Goal: Task Accomplishment & Management: Manage account settings

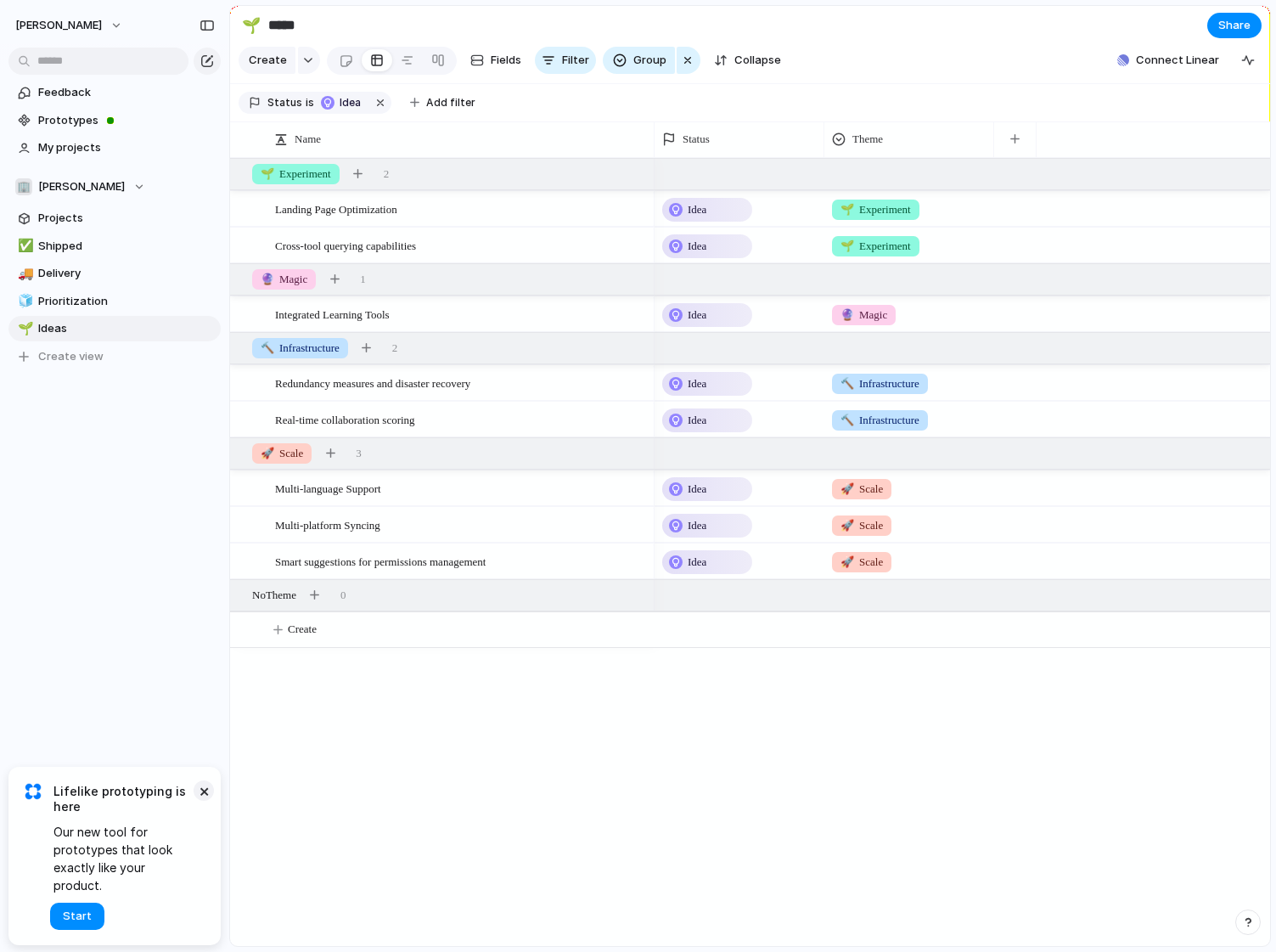
click at [205, 801] on button "×" at bounding box center [204, 790] width 21 height 21
click at [102, 16] on button "[PERSON_NAME]" at bounding box center [70, 26] width 124 height 28
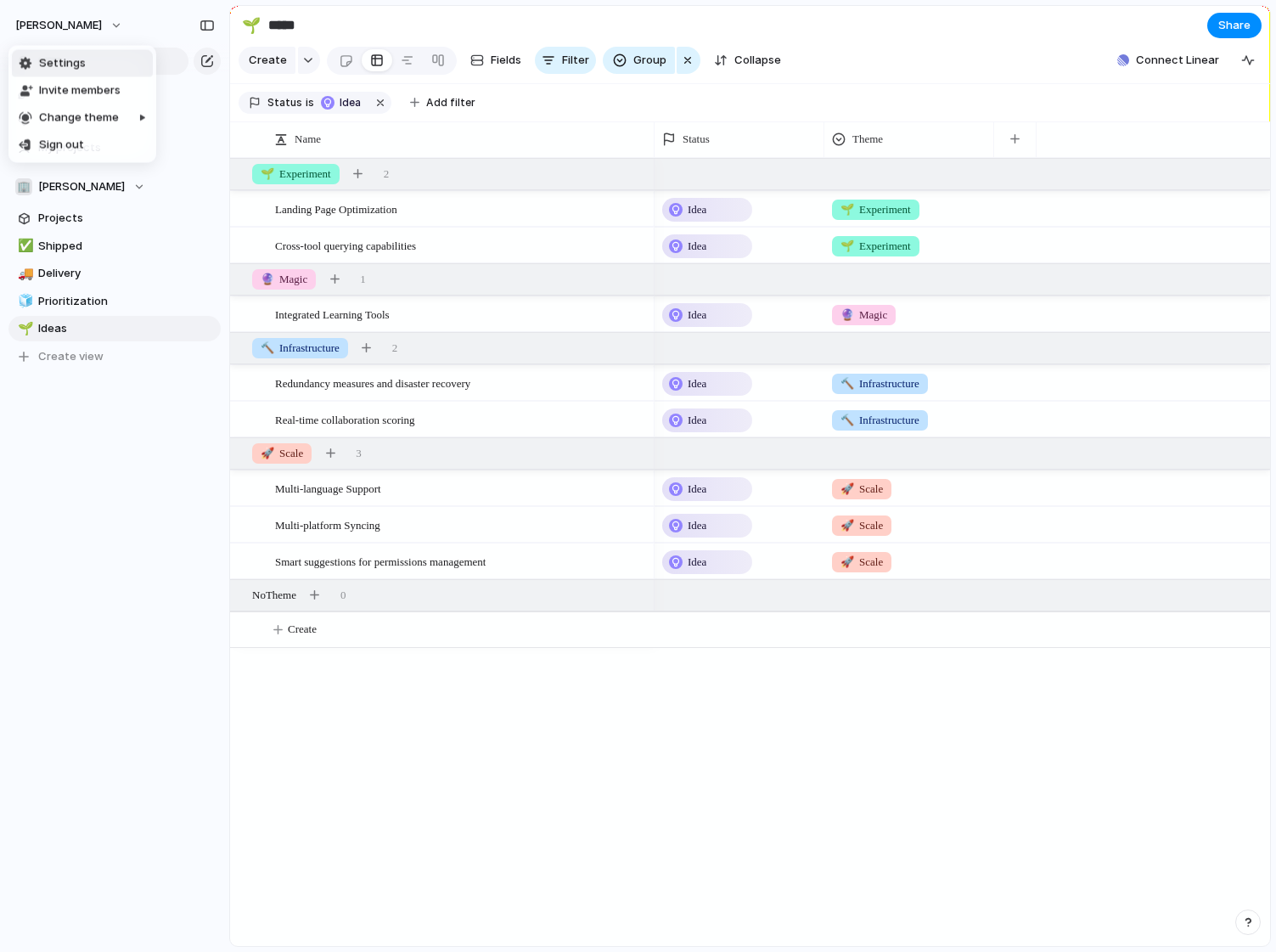
click at [91, 58] on li "Settings" at bounding box center [83, 64] width 141 height 28
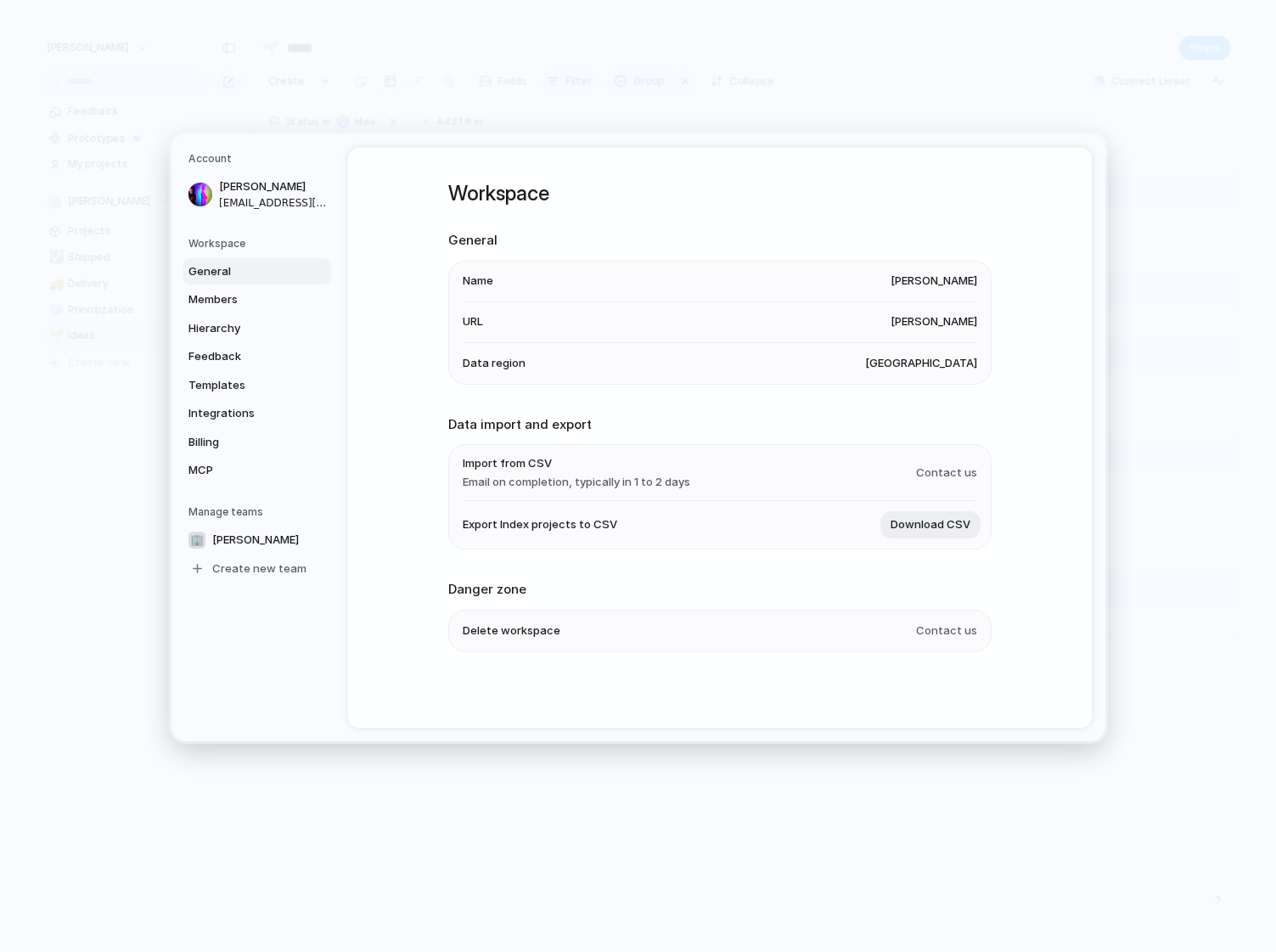
click at [918, 282] on span "[PERSON_NAME]" at bounding box center [934, 281] width 87 height 17
click at [957, 639] on span "Contact us" at bounding box center [946, 631] width 61 height 17
click at [945, 633] on span "Contact us" at bounding box center [946, 631] width 61 height 17
click at [214, 300] on span "Members" at bounding box center [243, 300] width 108 height 17
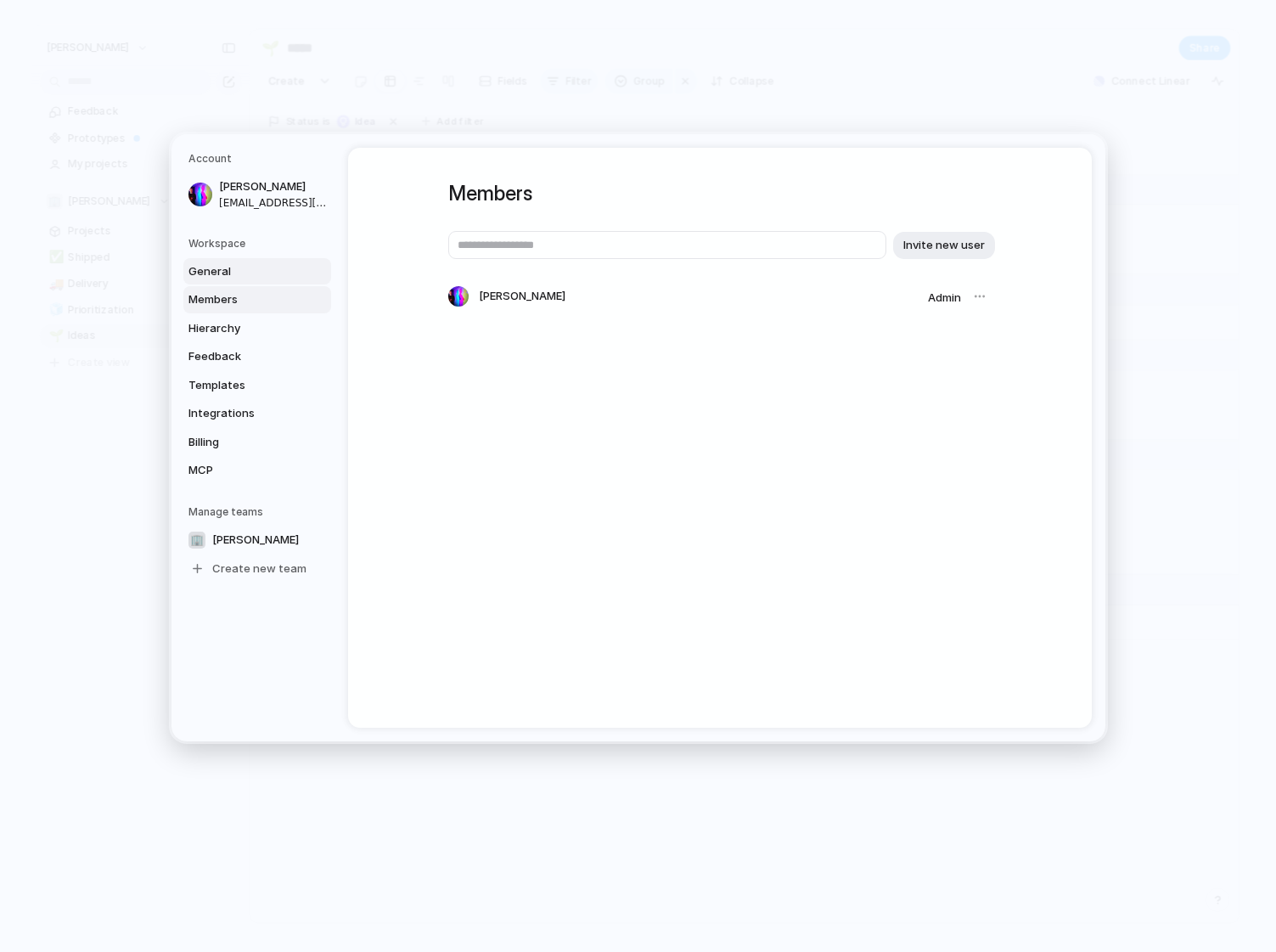
click at [214, 269] on span "General" at bounding box center [243, 272] width 108 height 17
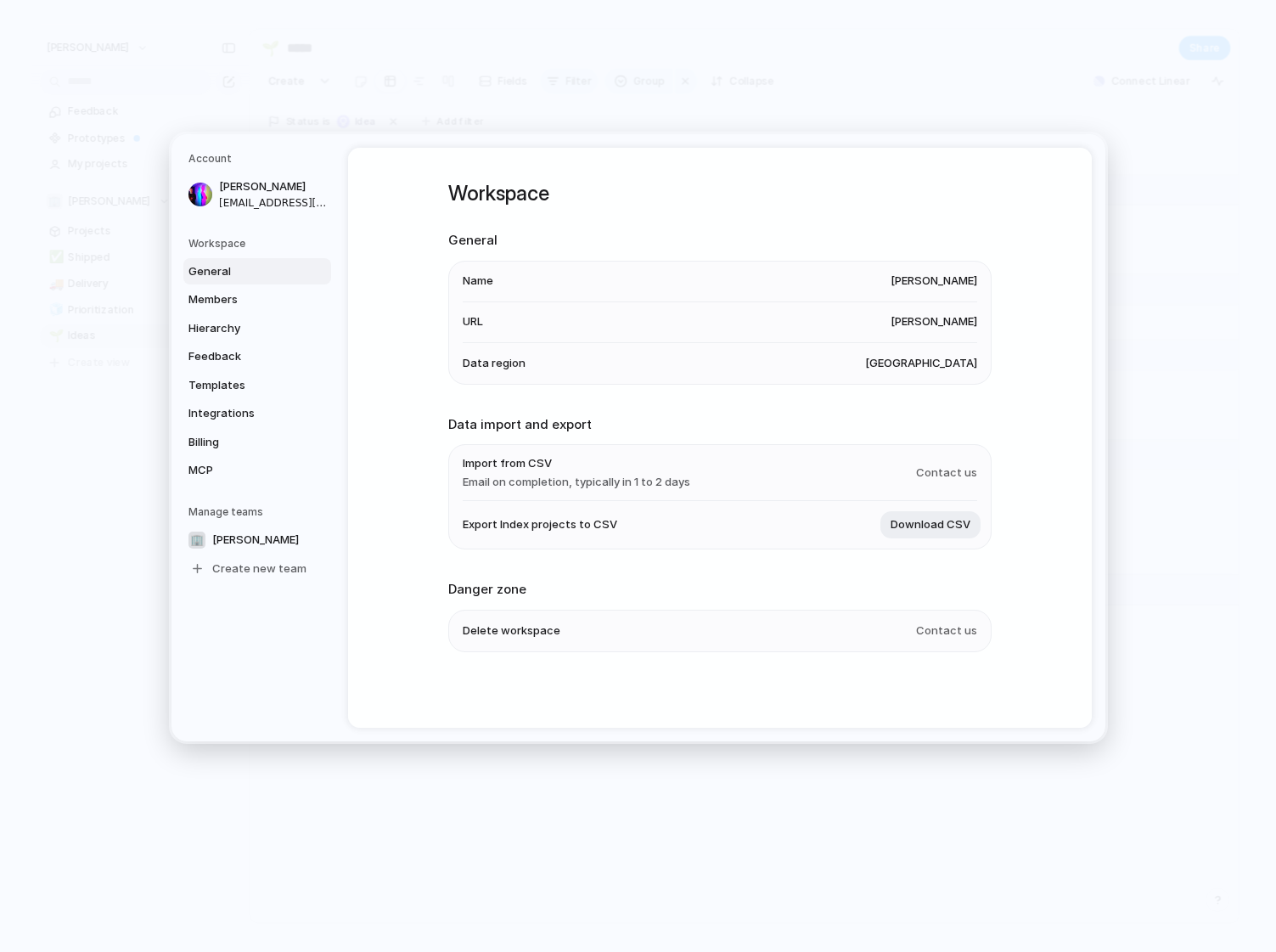
click at [478, 275] on span "Name" at bounding box center [478, 281] width 31 height 17
click at [938, 289] on span "[PERSON_NAME]" at bounding box center [934, 281] width 87 height 17
click at [930, 386] on div "Workspace General Name [PERSON_NAME] URL [PERSON_NAME] Data region [GEOGRAPHIC_…" at bounding box center [720, 438] width 543 height 581
click at [241, 537] on span "[PERSON_NAME]" at bounding box center [256, 540] width 87 height 17
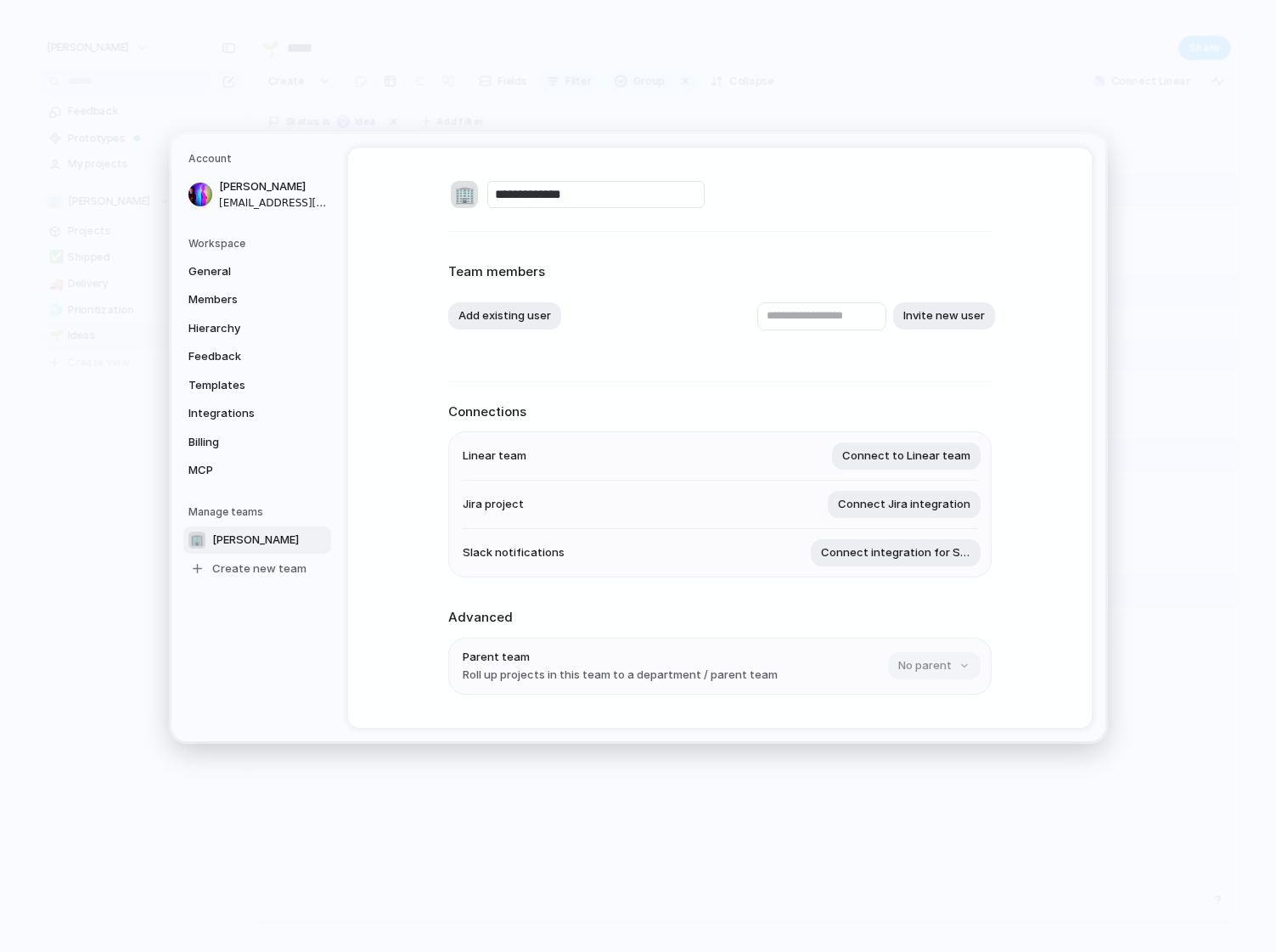
click at [605, 191] on input "**********" at bounding box center [596, 195] width 217 height 28
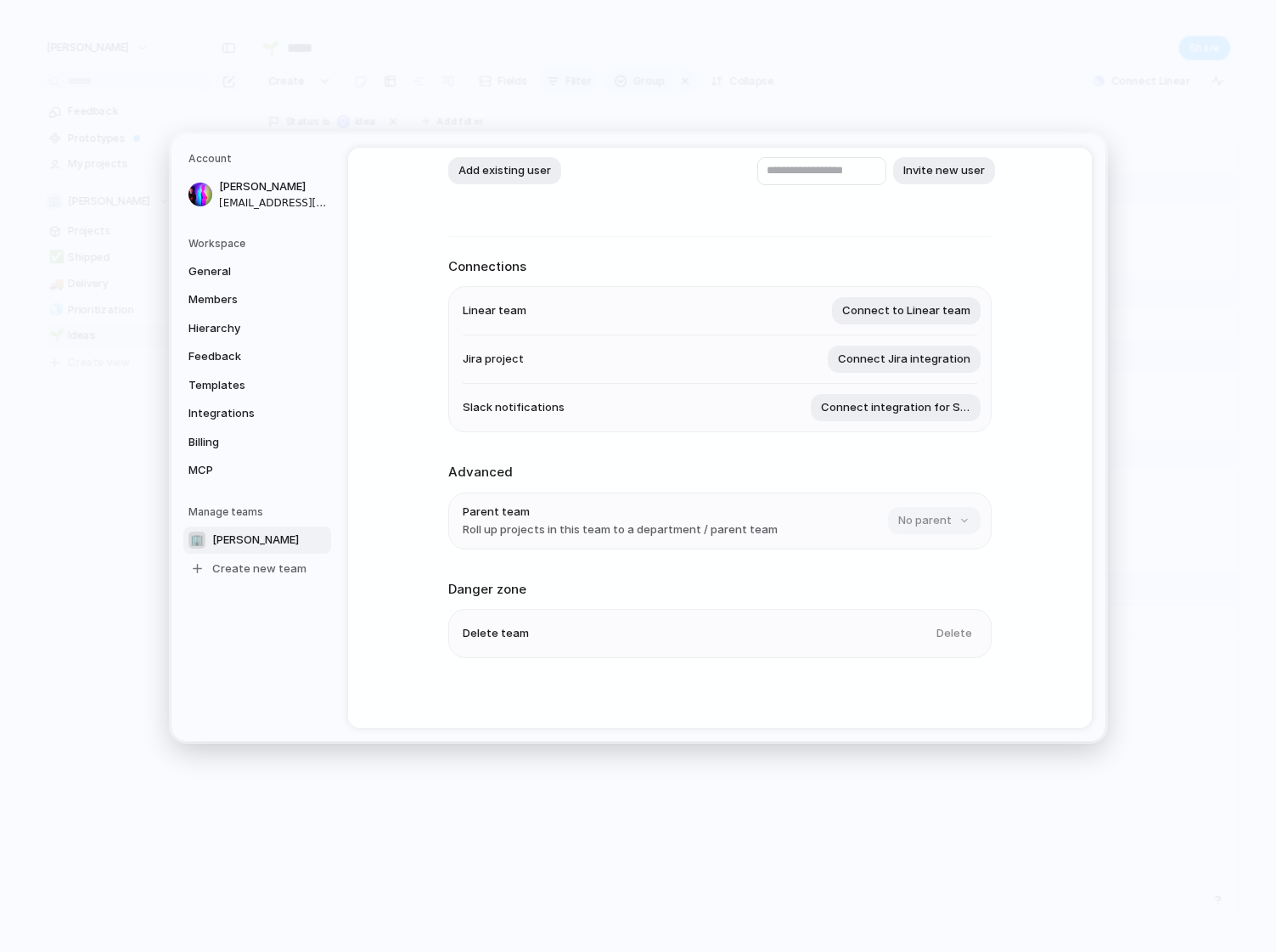
scroll to position [153, 0]
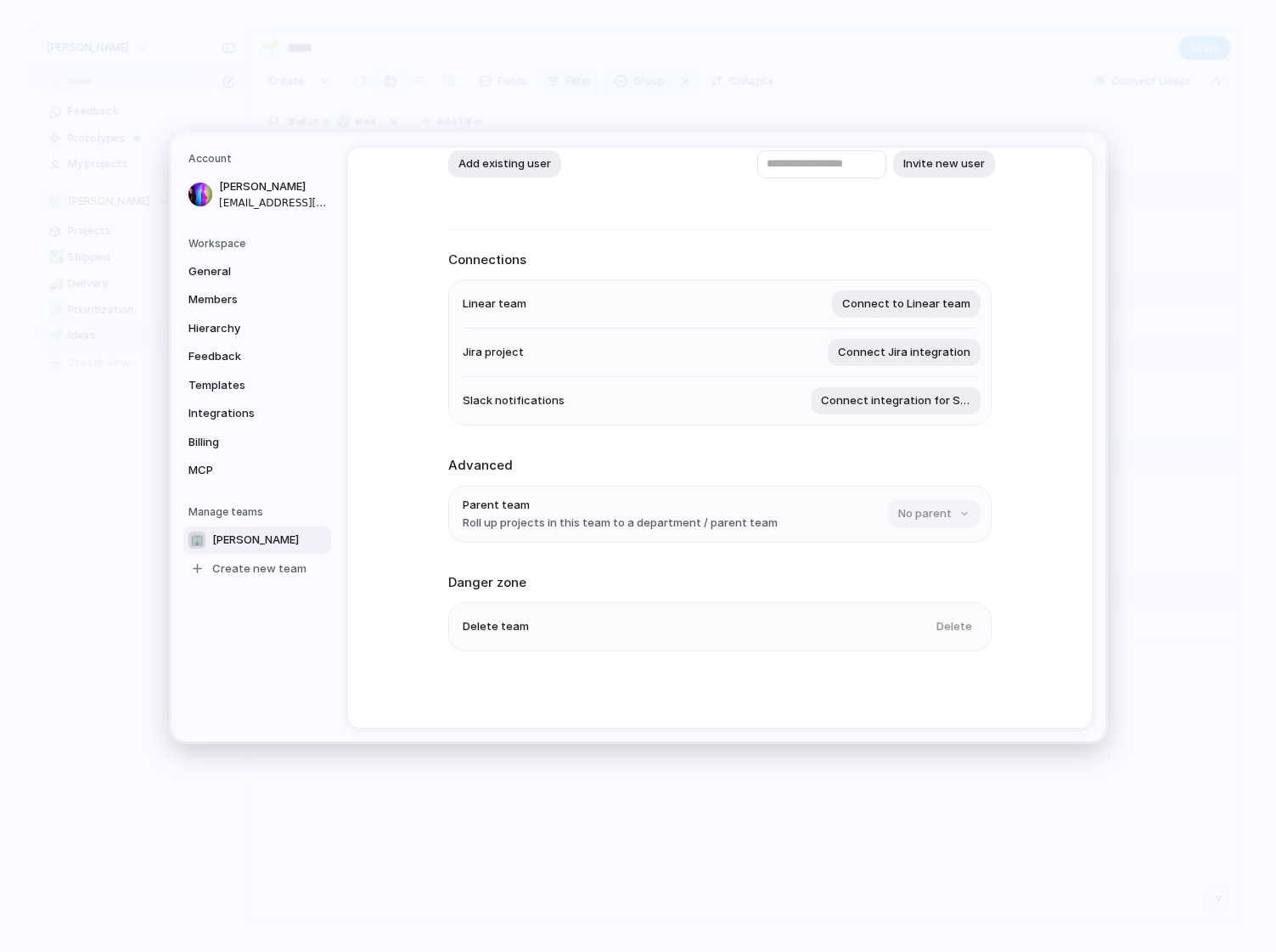
type input "******"
click at [953, 629] on div "Delete" at bounding box center [951, 627] width 51 height 28
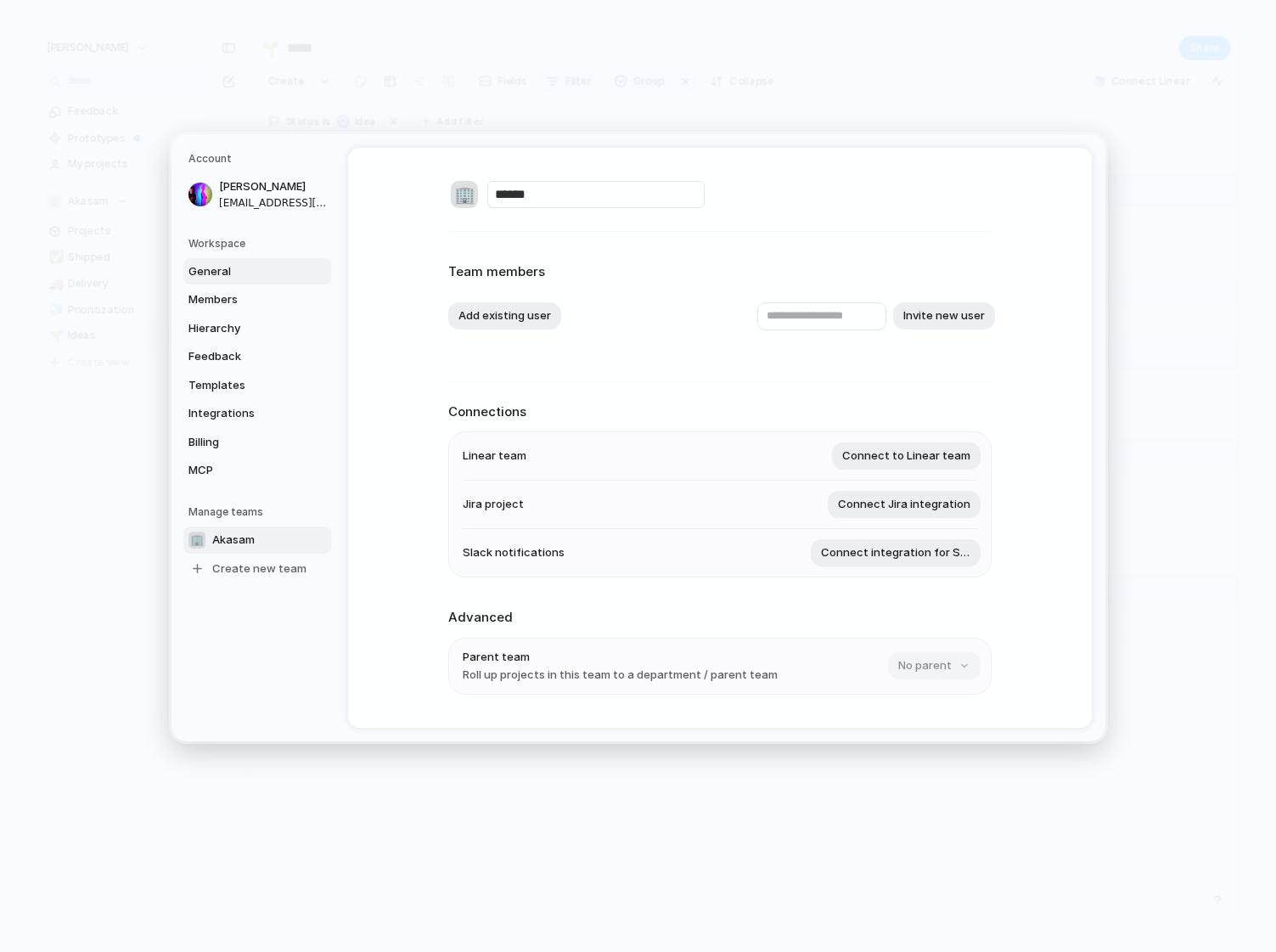
click at [229, 274] on span "General" at bounding box center [243, 272] width 108 height 17
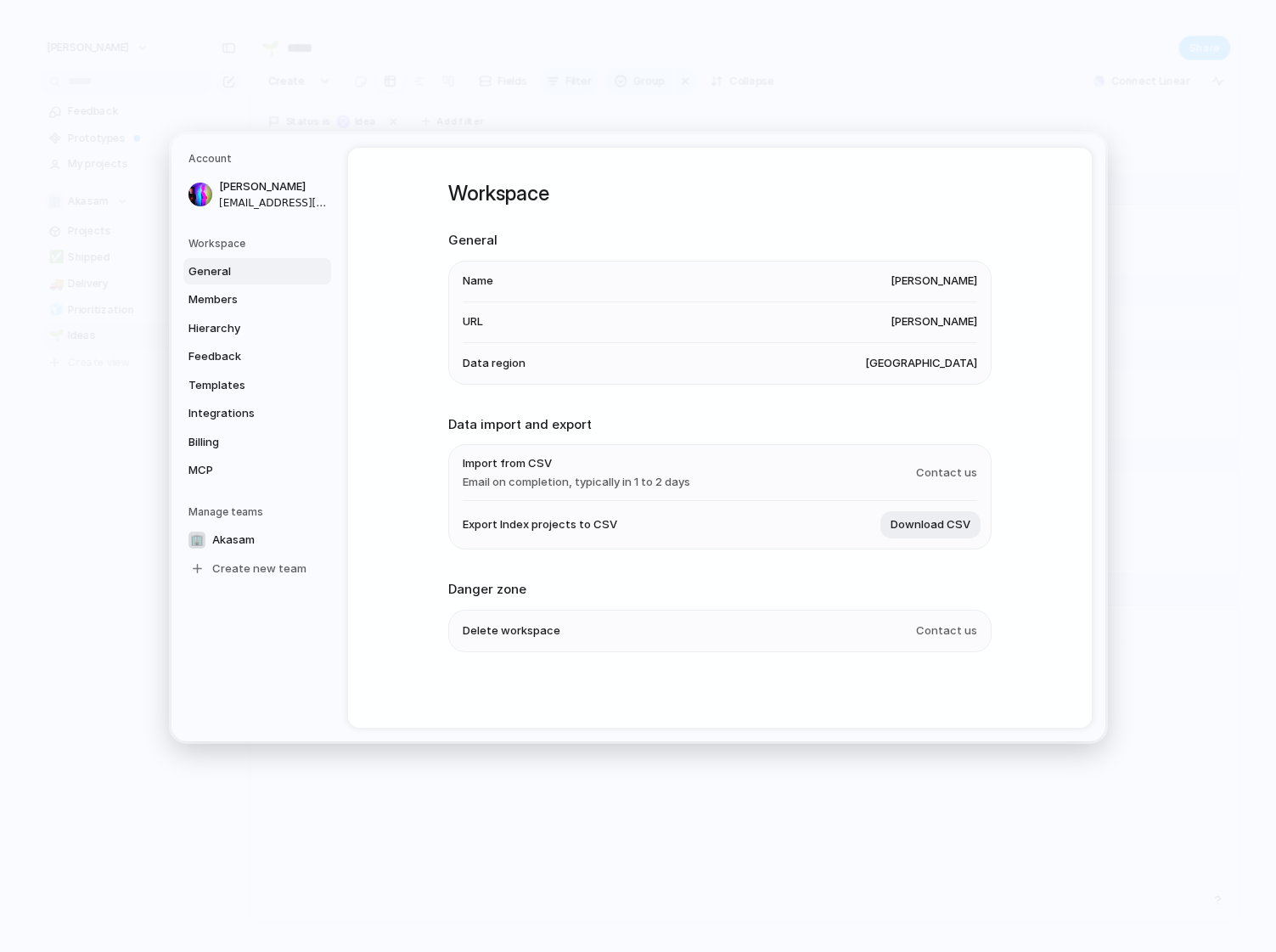
click at [948, 280] on span "[PERSON_NAME]" at bounding box center [934, 281] width 87 height 17
click at [475, 275] on span "Name" at bounding box center [478, 281] width 31 height 17
click at [486, 328] on li "URL [PERSON_NAME]" at bounding box center [720, 322] width 515 height 40
click at [220, 306] on span "Members" at bounding box center [243, 300] width 108 height 17
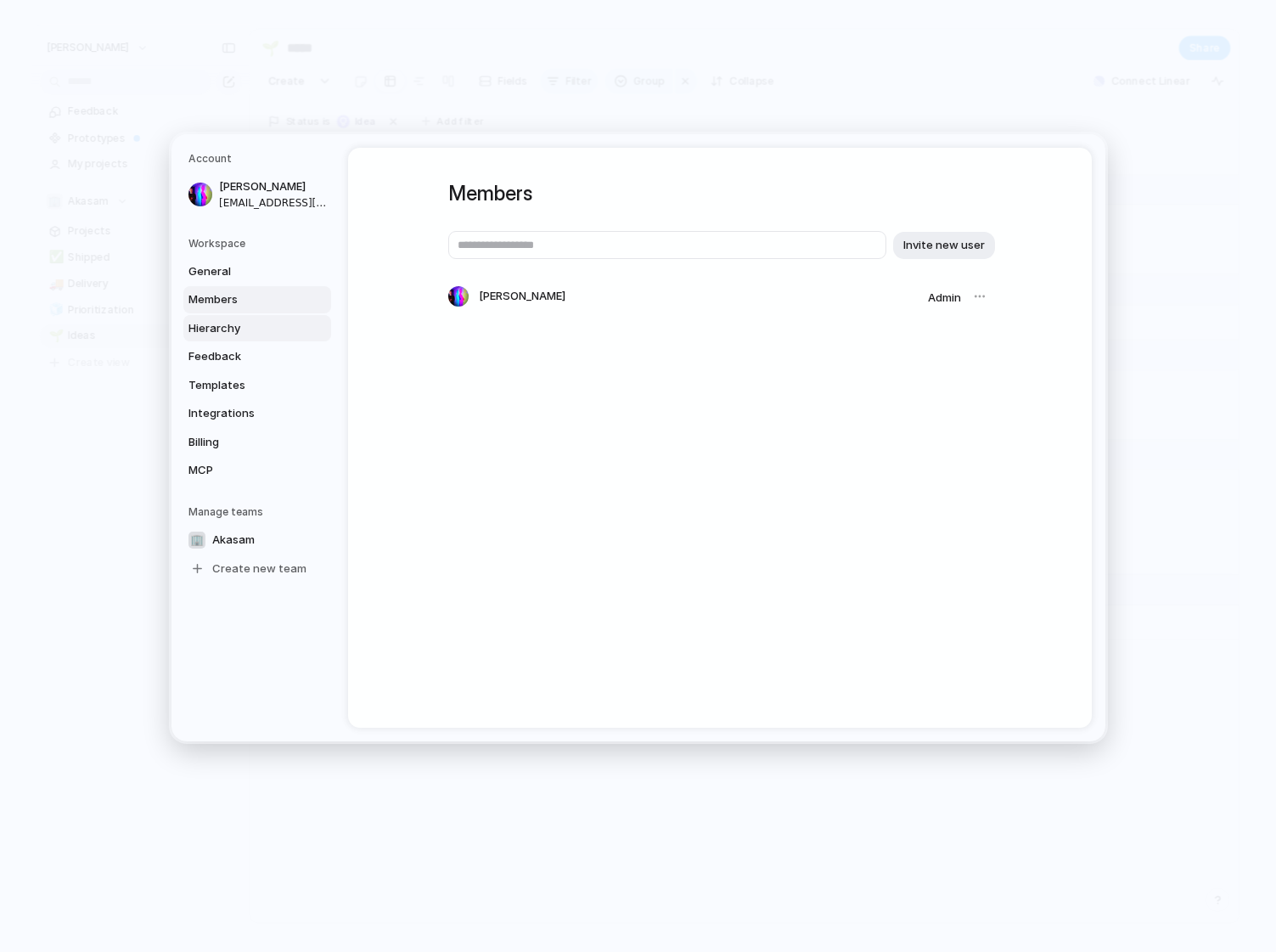
click at [216, 332] on span "Hierarchy" at bounding box center [243, 329] width 108 height 17
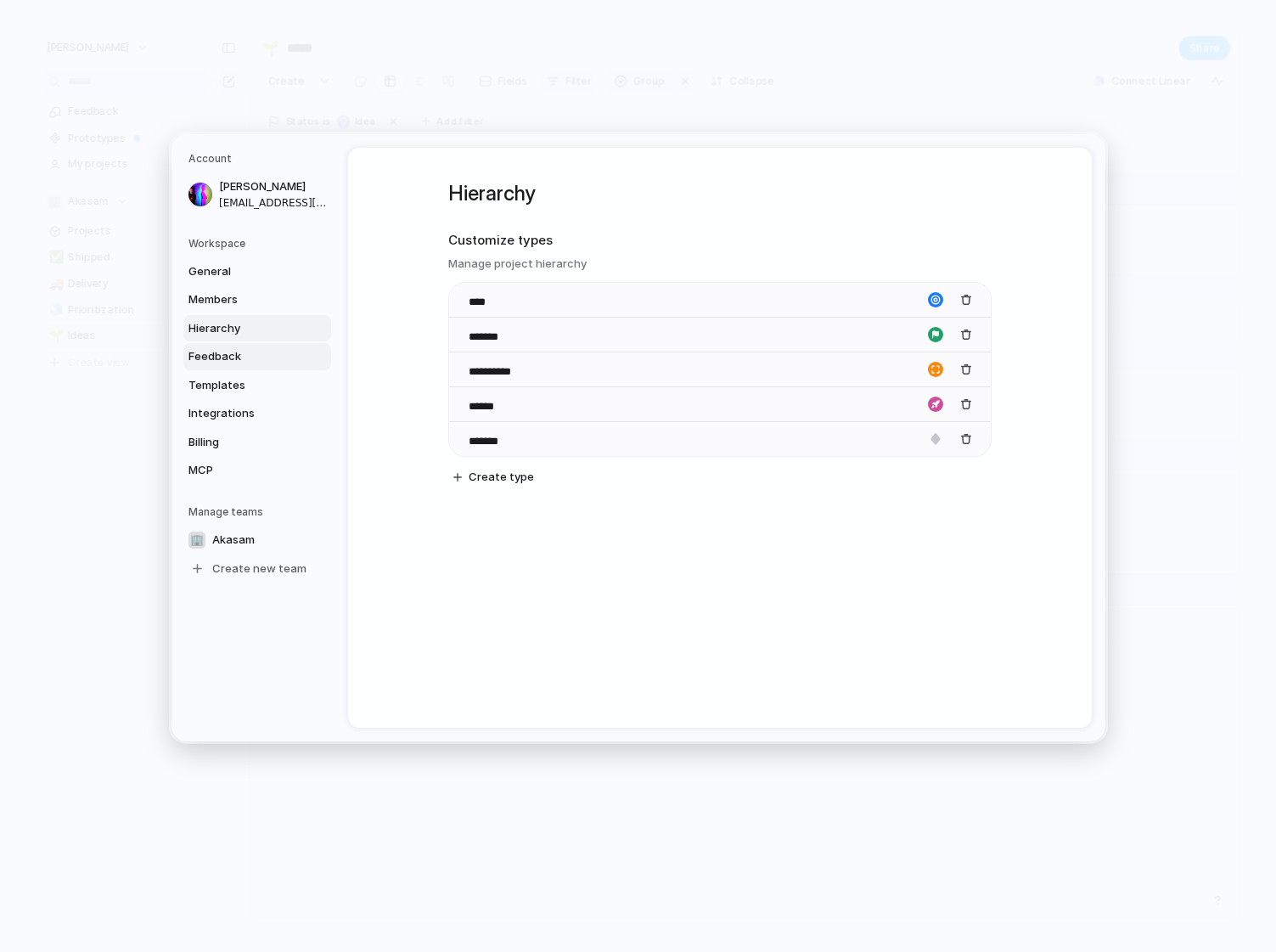
click at [215, 358] on span "Feedback" at bounding box center [243, 356] width 108 height 17
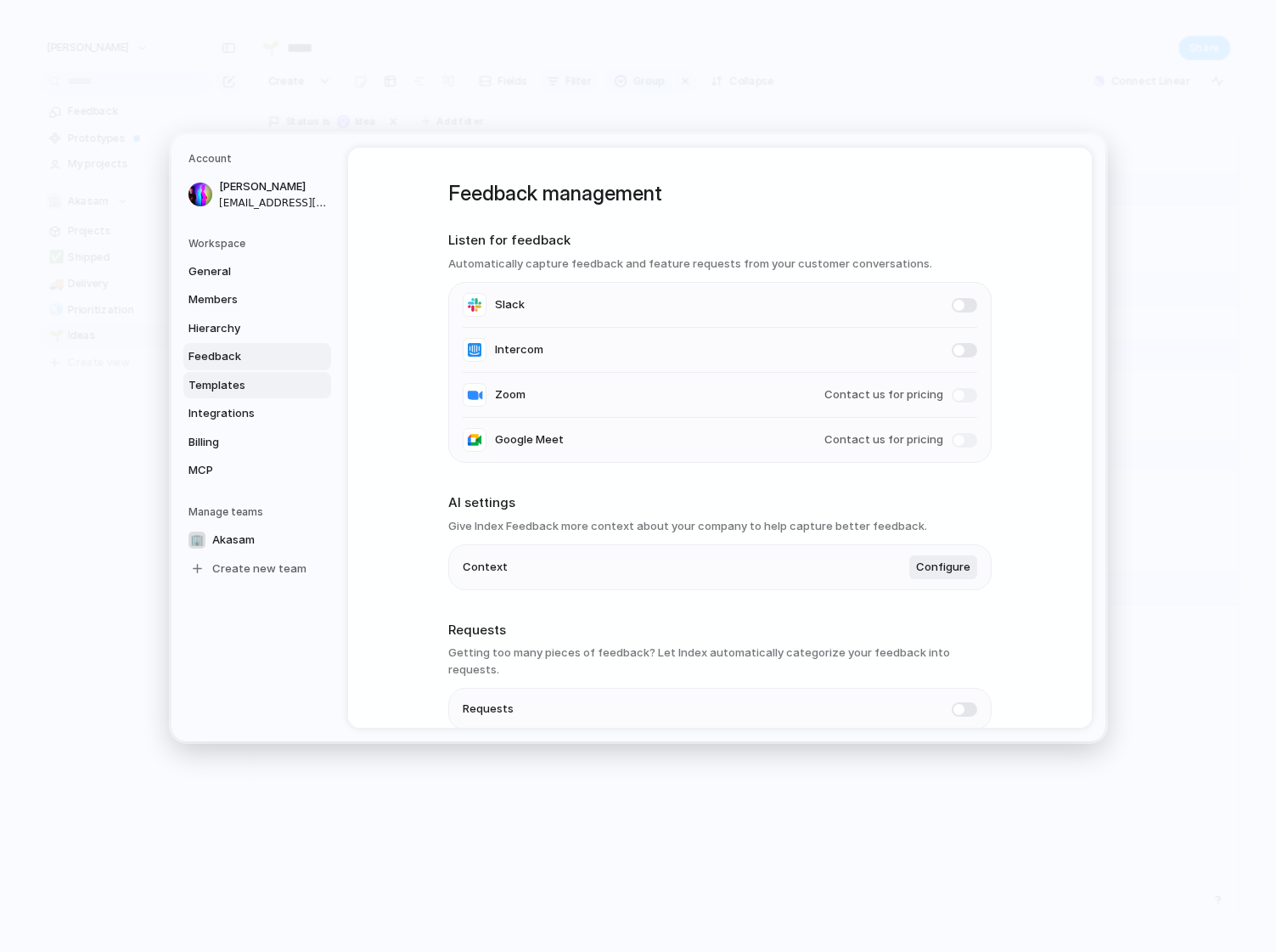
click at [238, 383] on span "Templates" at bounding box center [243, 386] width 108 height 17
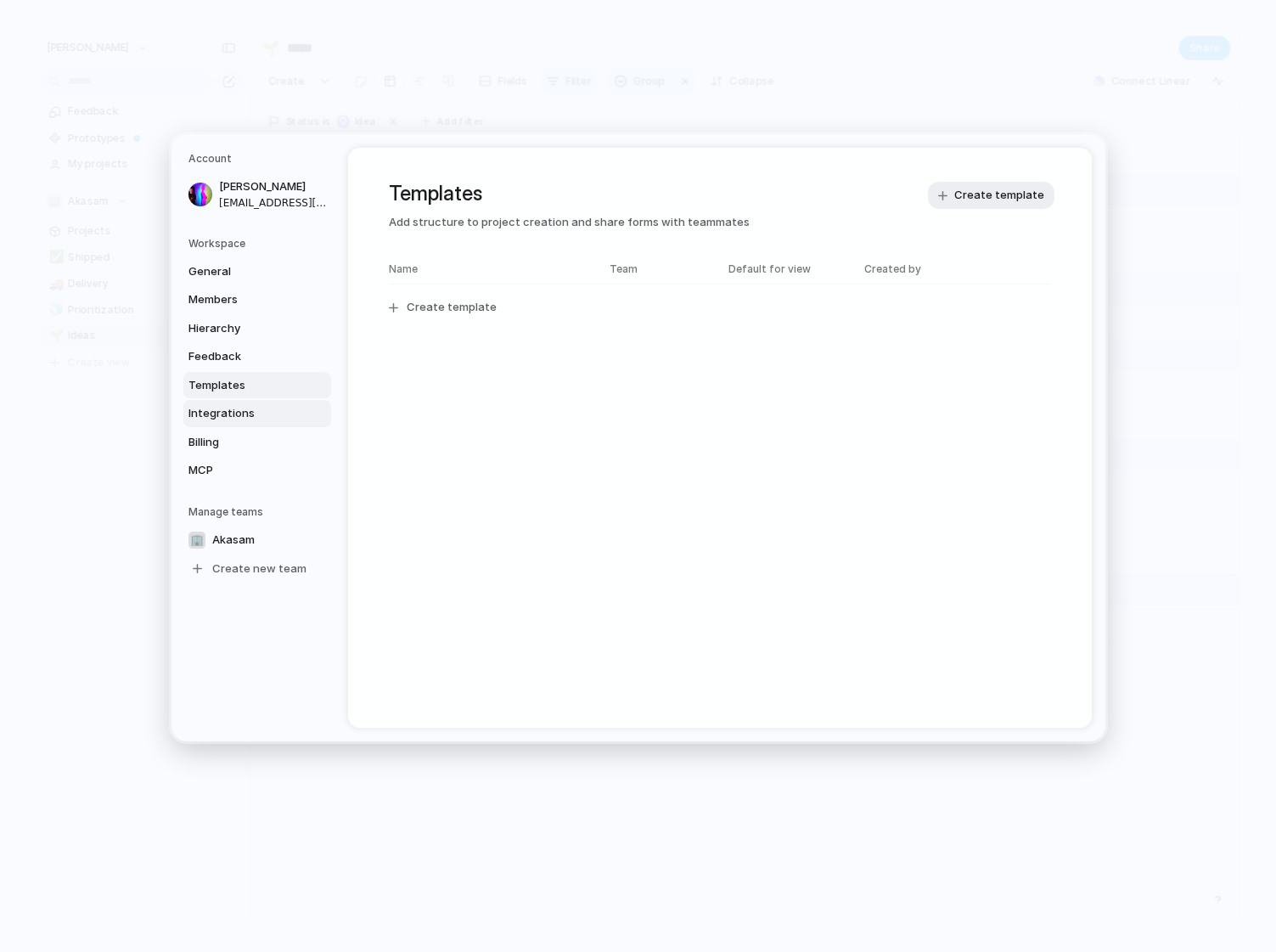
click at [226, 412] on span "Integrations" at bounding box center [243, 413] width 108 height 17
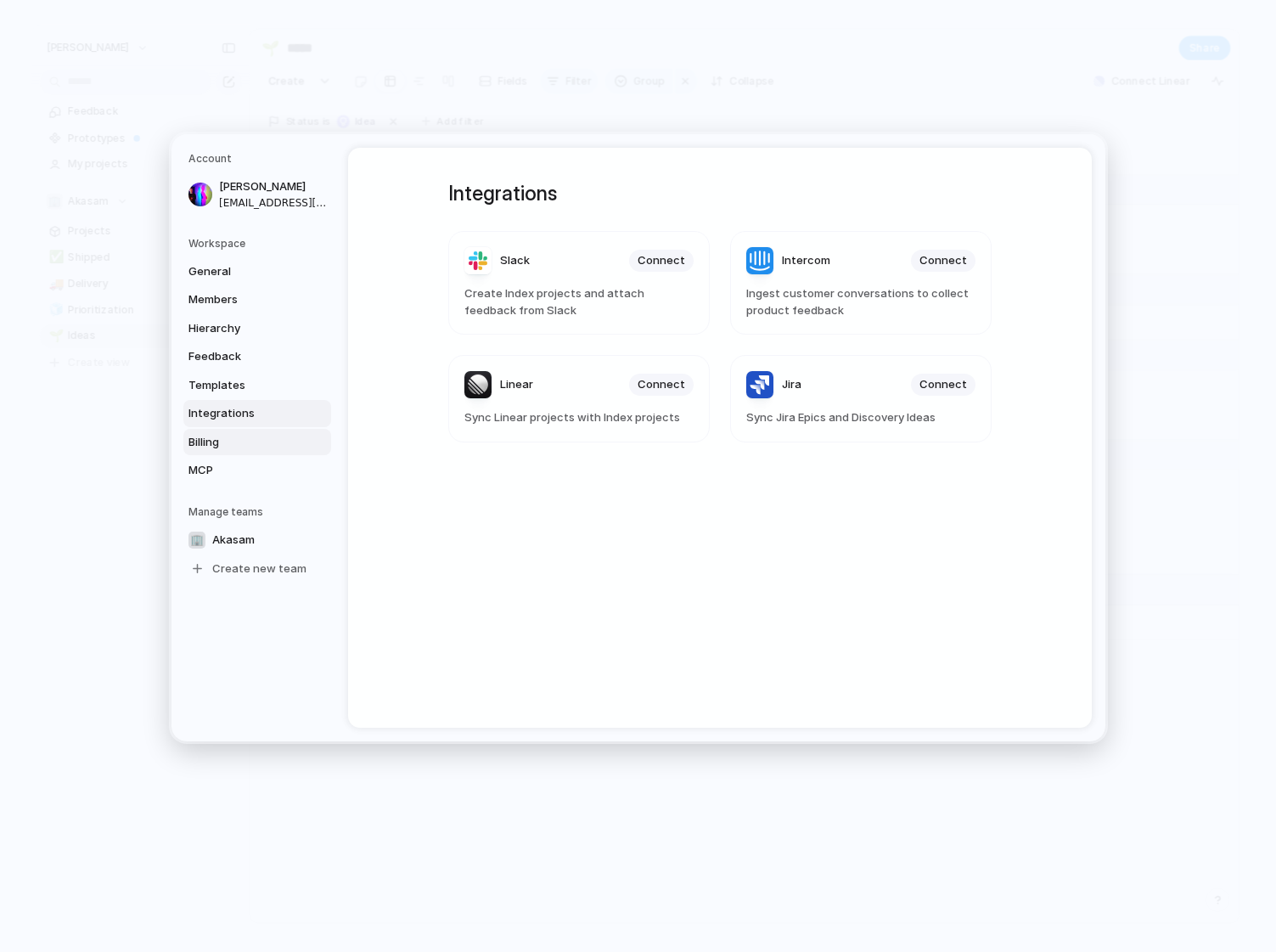
click at [220, 441] on span "Billing" at bounding box center [243, 442] width 108 height 17
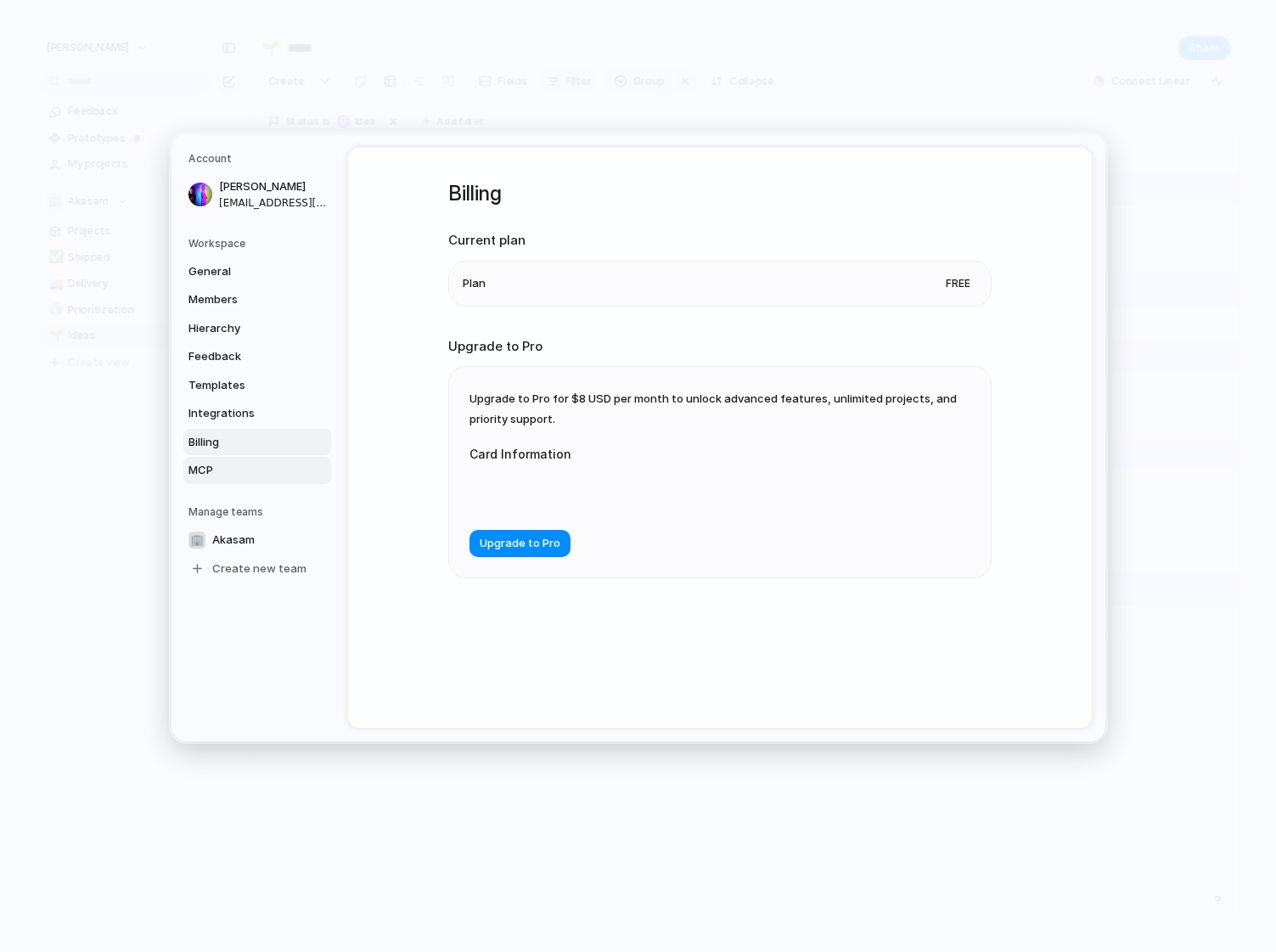
click at [220, 464] on span "MCP" at bounding box center [243, 470] width 108 height 17
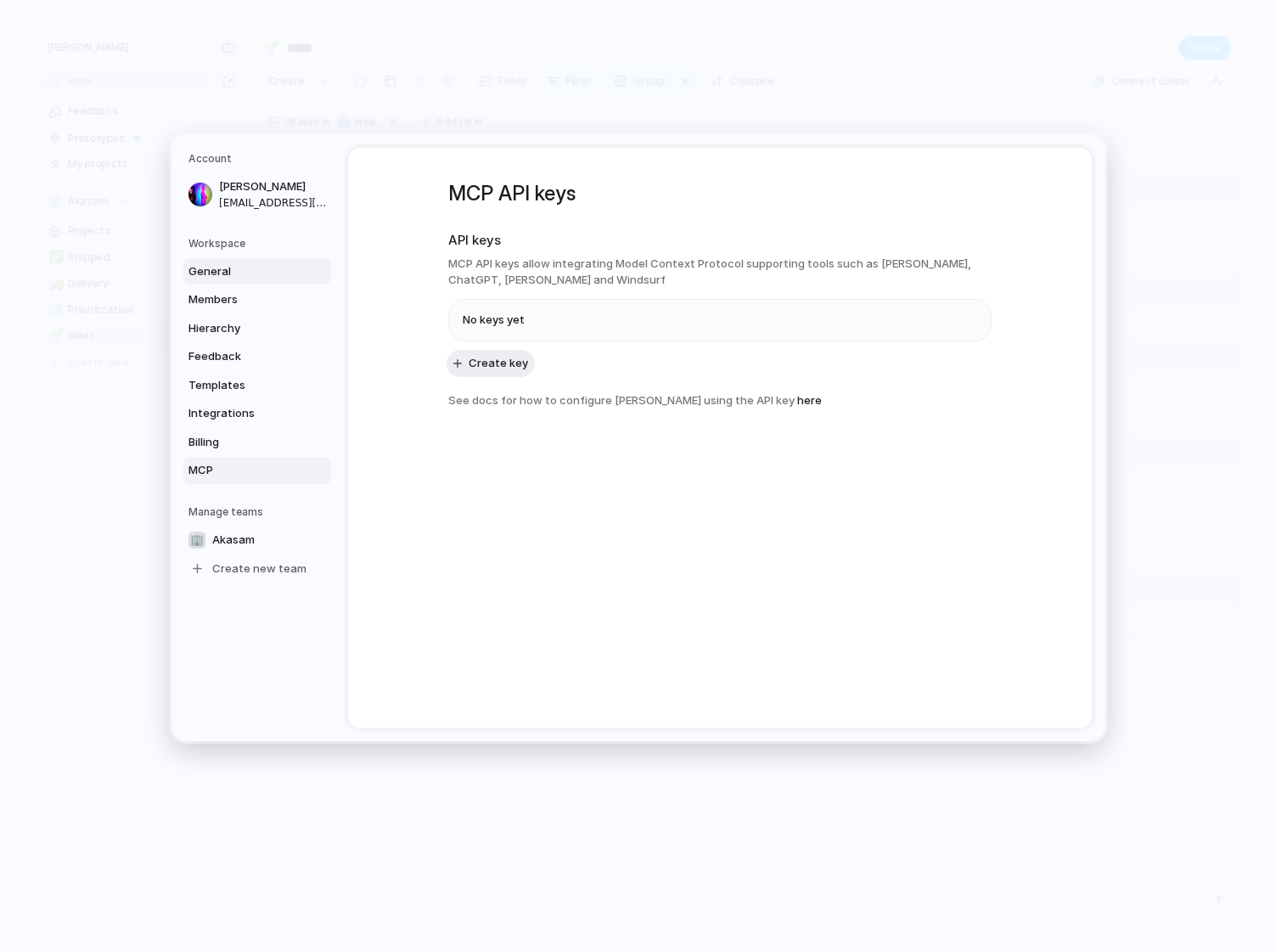
click at [218, 262] on link "General" at bounding box center [257, 272] width 148 height 28
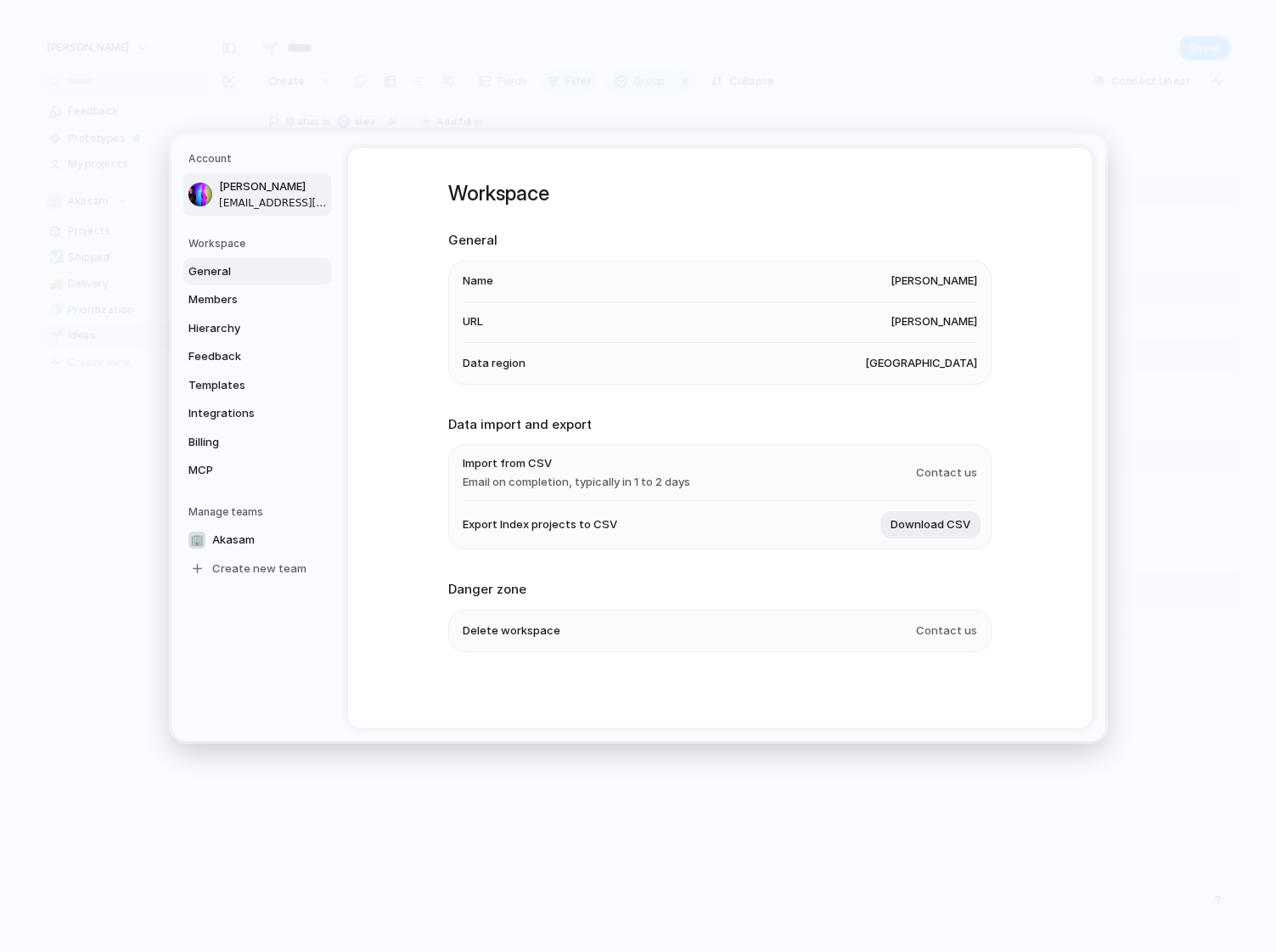
click at [218, 194] on link "[PERSON_NAME] [EMAIL_ADDRESS][DOMAIN_NAME]" at bounding box center [257, 194] width 148 height 42
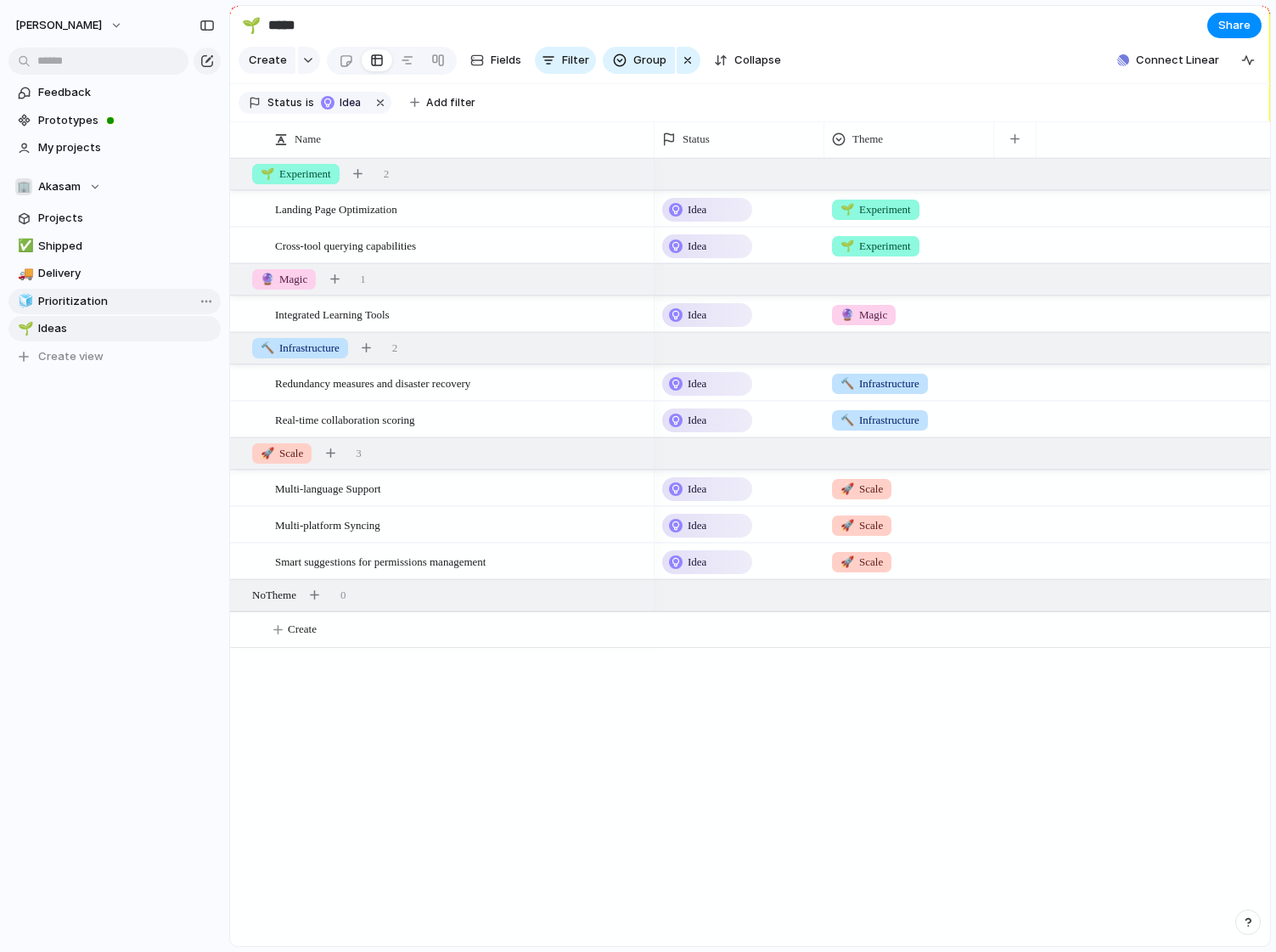
click at [73, 294] on span "Prioritization" at bounding box center [126, 301] width 177 height 17
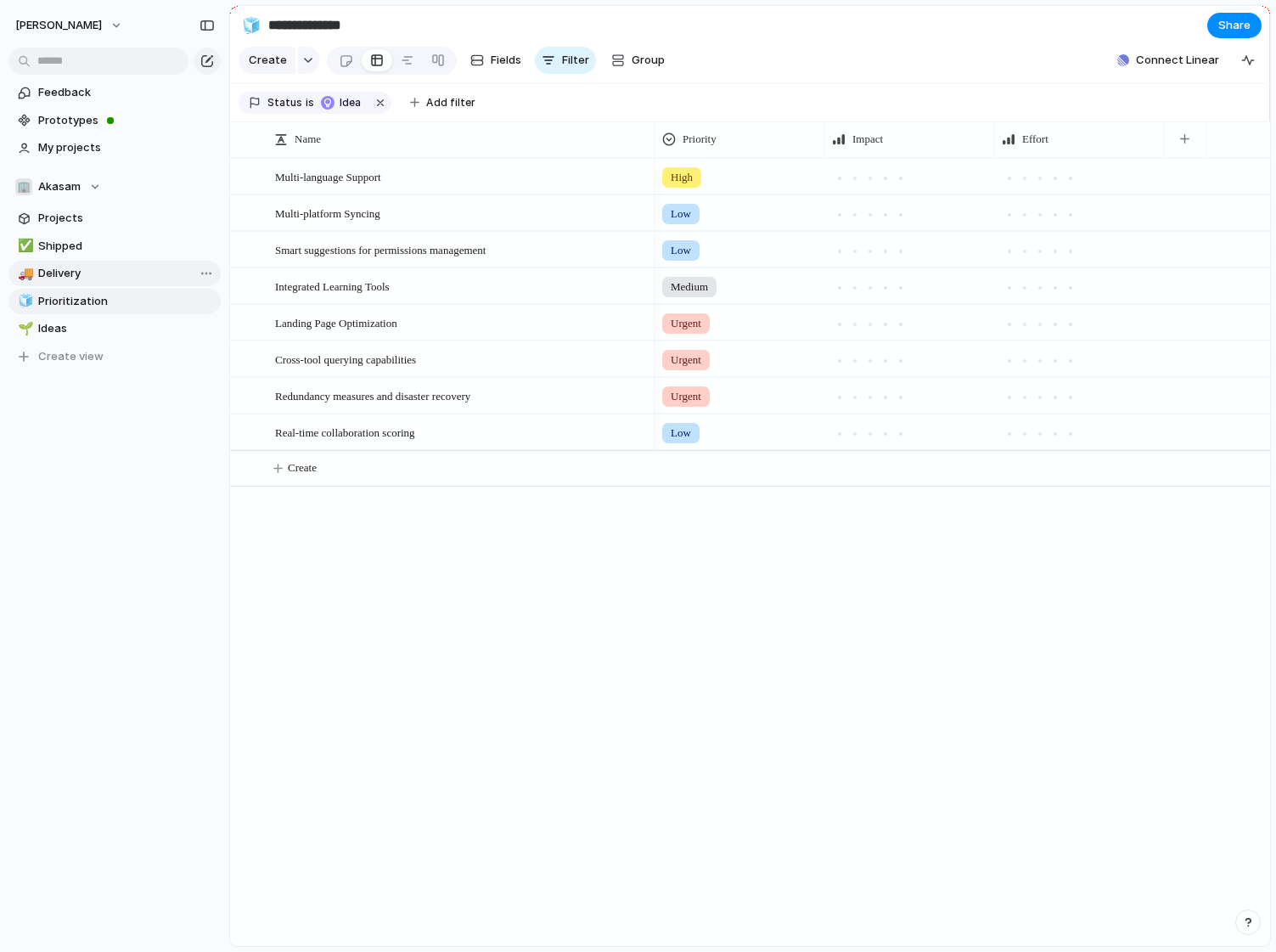
click at [71, 275] on span "Delivery" at bounding box center [126, 274] width 177 height 17
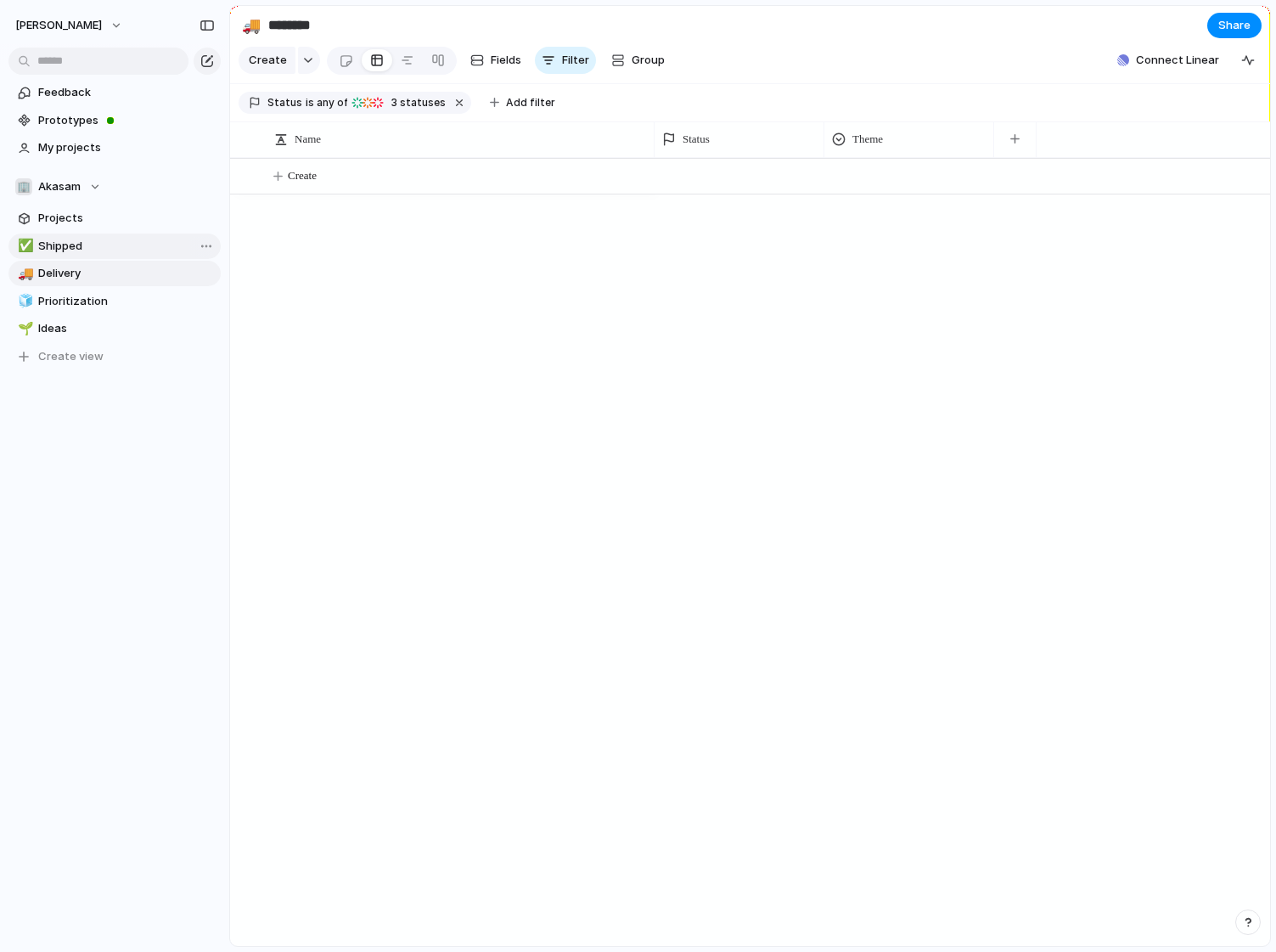
click at [68, 242] on span "Shipped" at bounding box center [126, 246] width 177 height 17
type input "*******"
click at [67, 219] on span "Projects" at bounding box center [126, 219] width 177 height 17
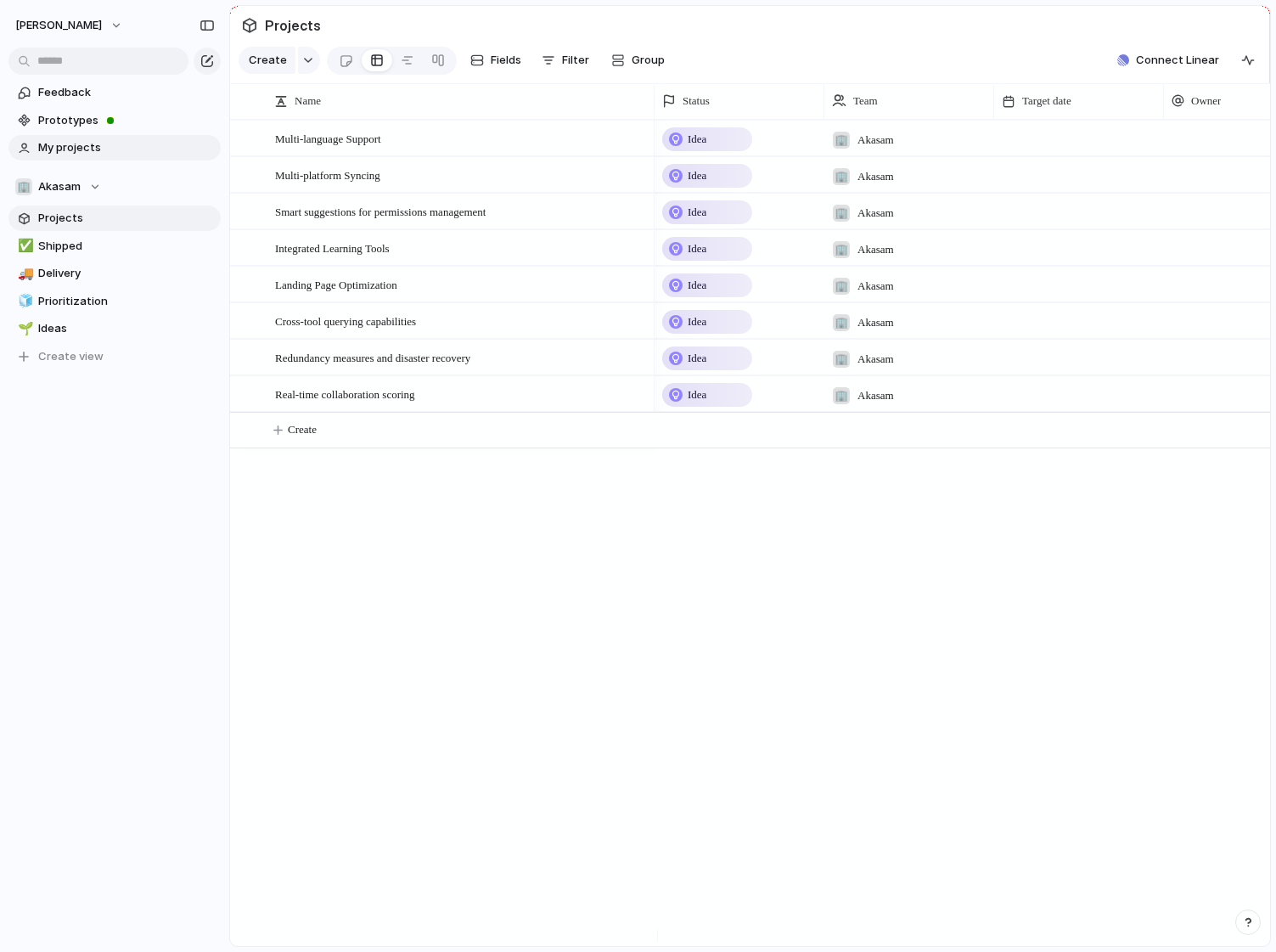
click at [70, 151] on span "My projects" at bounding box center [126, 148] width 177 height 17
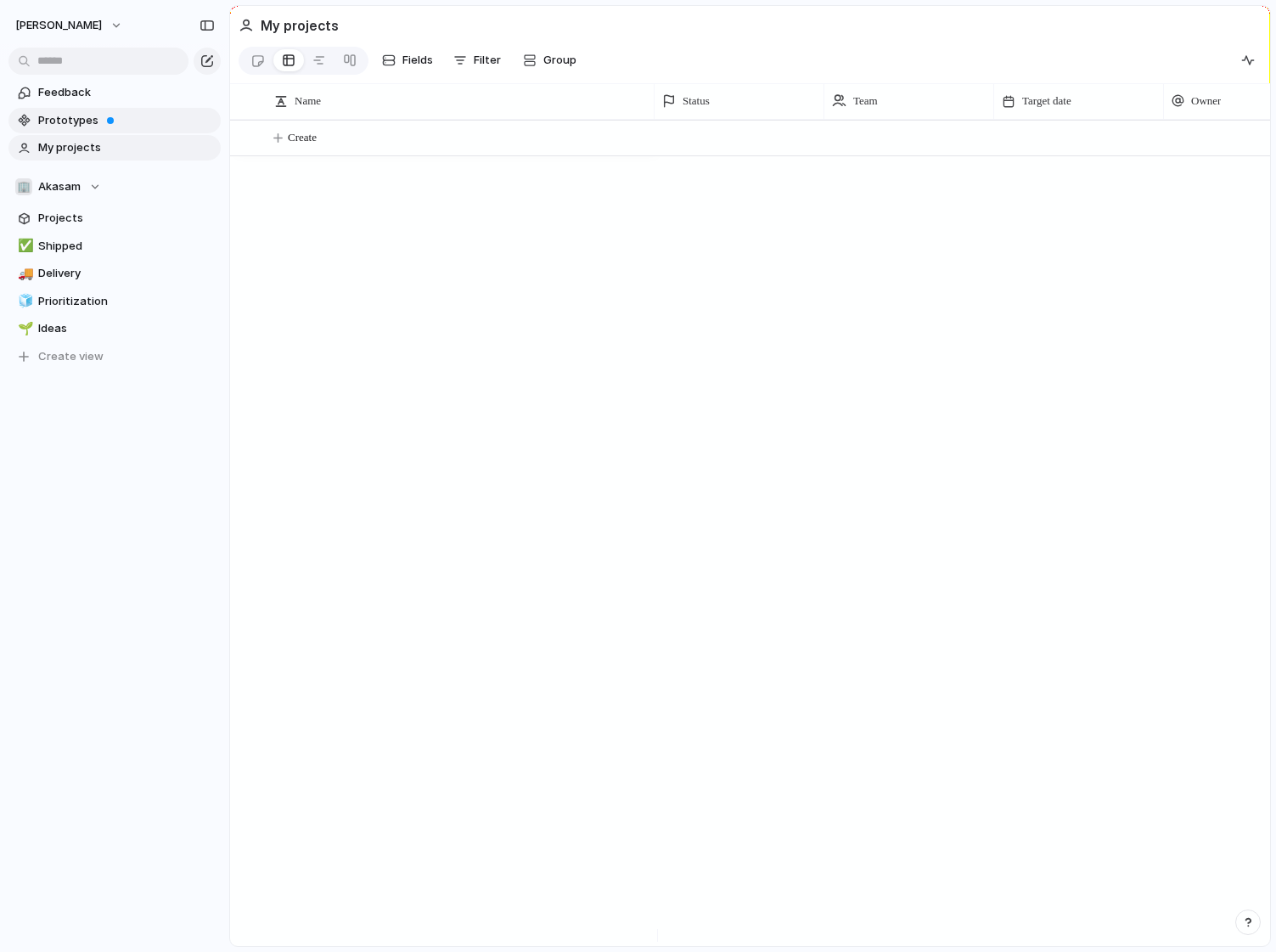
click at [69, 115] on span "Prototypes" at bounding box center [126, 121] width 177 height 17
click at [107, 30] on button "[PERSON_NAME]" at bounding box center [70, 26] width 124 height 28
click at [105, 116] on span "Change theme" at bounding box center [78, 118] width 80 height 17
click at [96, 63] on li "Settings" at bounding box center [83, 64] width 141 height 28
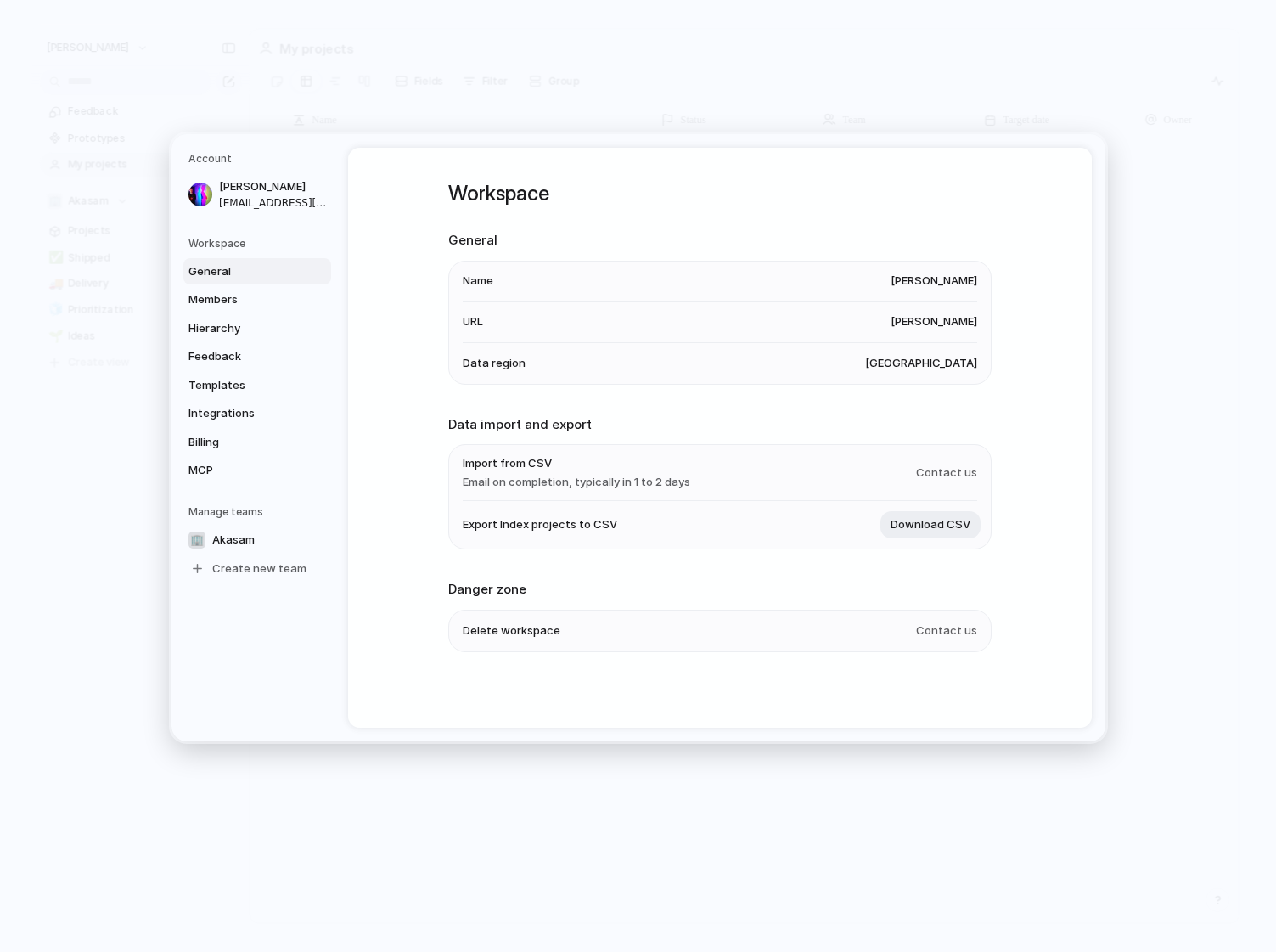
click at [945, 473] on span "Contact us" at bounding box center [946, 473] width 61 height 17
click at [948, 629] on span "Contact us" at bounding box center [946, 631] width 61 height 17
click at [485, 634] on span "Delete workspace" at bounding box center [511, 631] width 97 height 17
click at [207, 464] on span "MCP" at bounding box center [243, 470] width 108 height 17
